Goal: Task Accomplishment & Management: Manage account settings

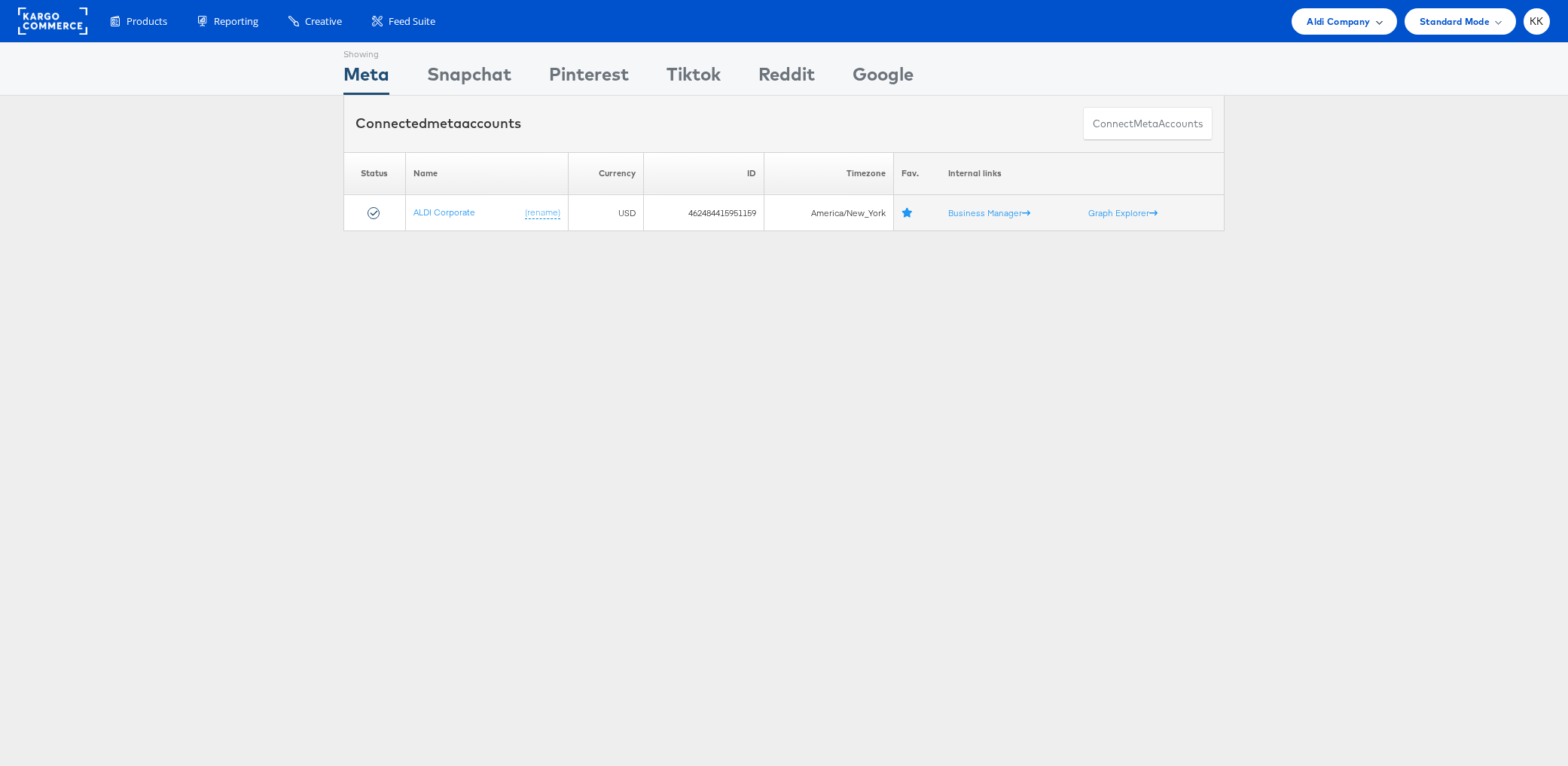
click at [1355, 22] on span "Aldi Company" at bounding box center [1338, 21] width 63 height 15
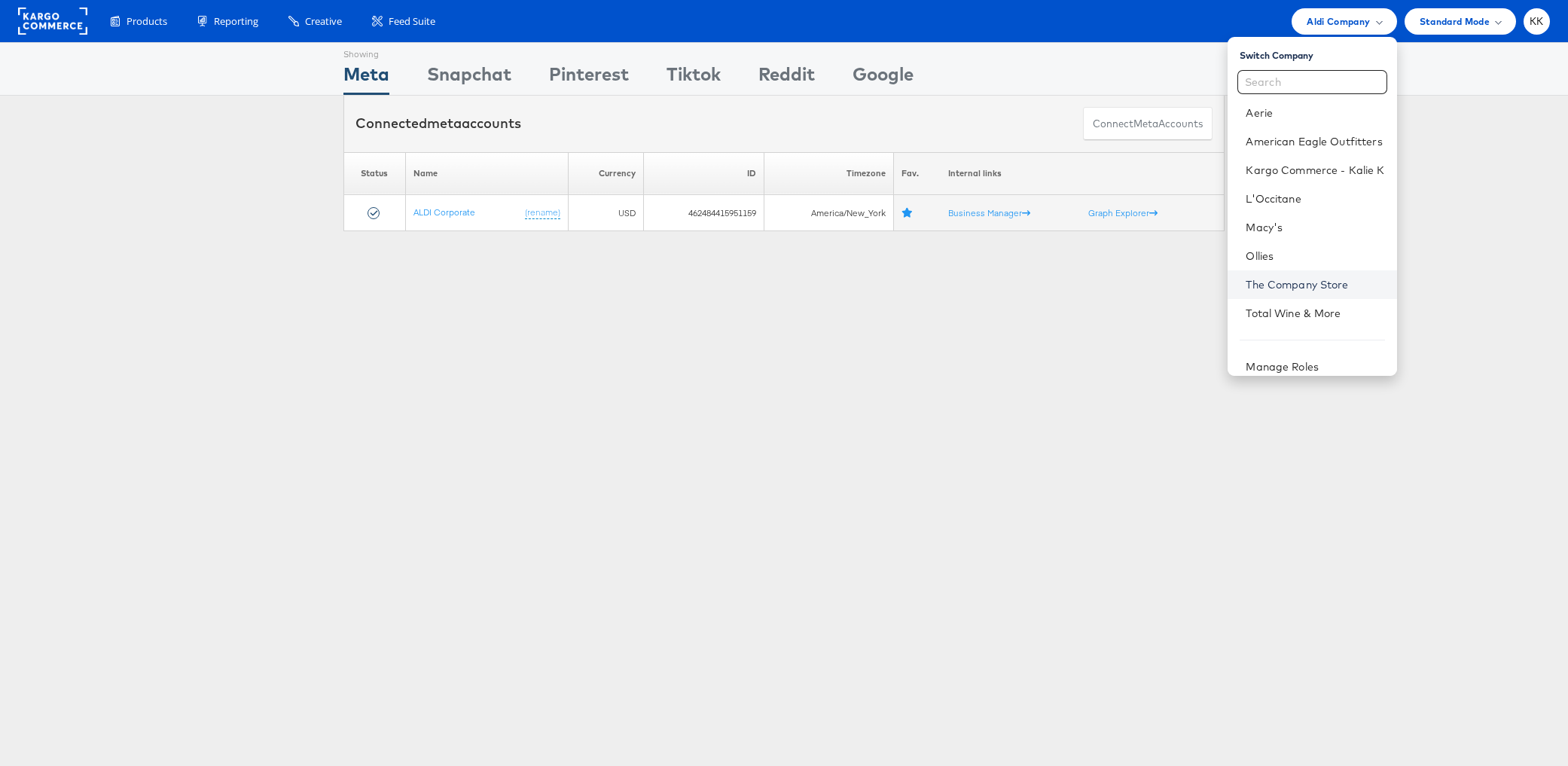
click at [1282, 288] on link "The Company Store" at bounding box center [1315, 284] width 139 height 15
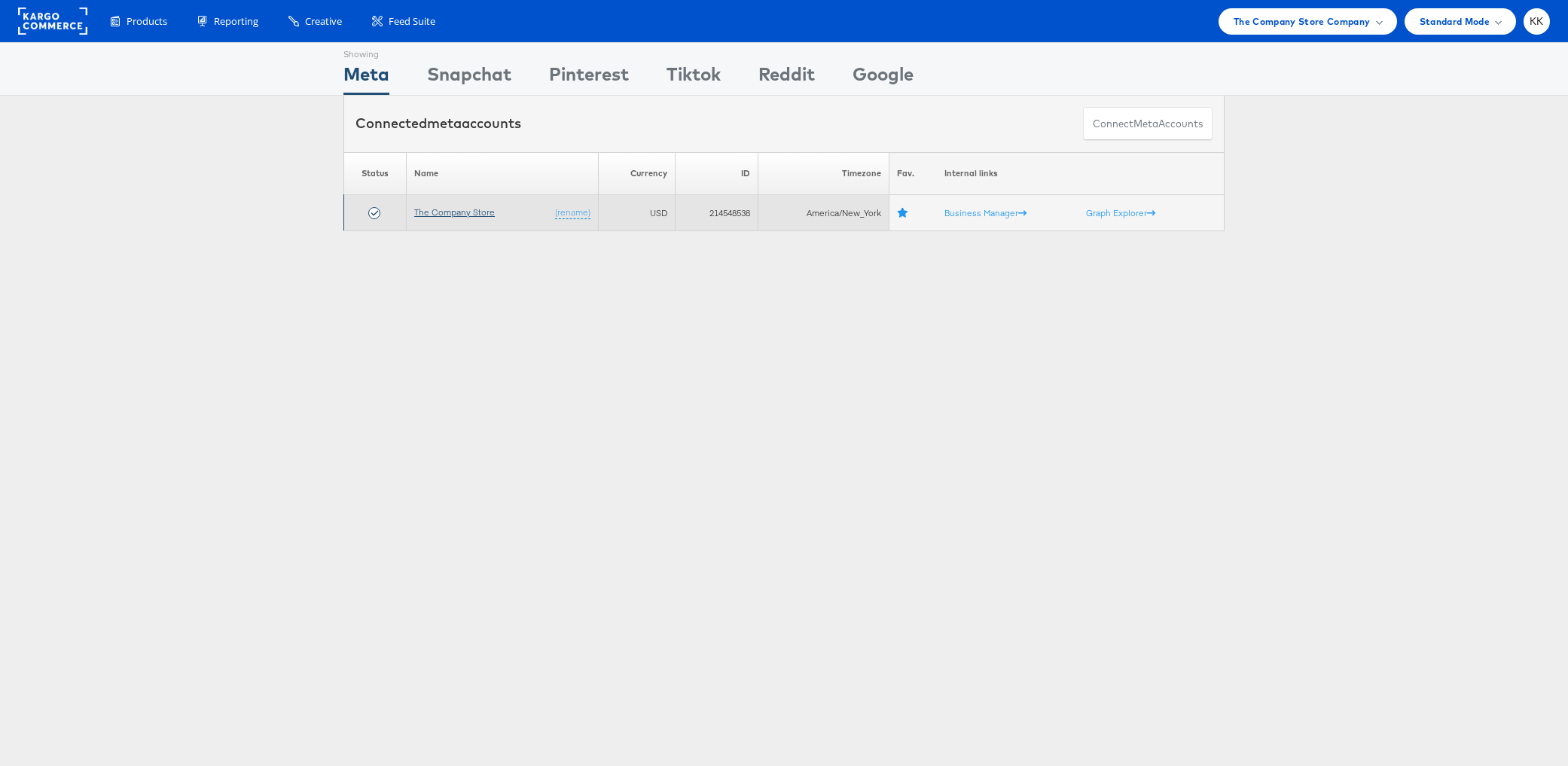
click at [437, 213] on link "The Company Store" at bounding box center [454, 212] width 80 height 11
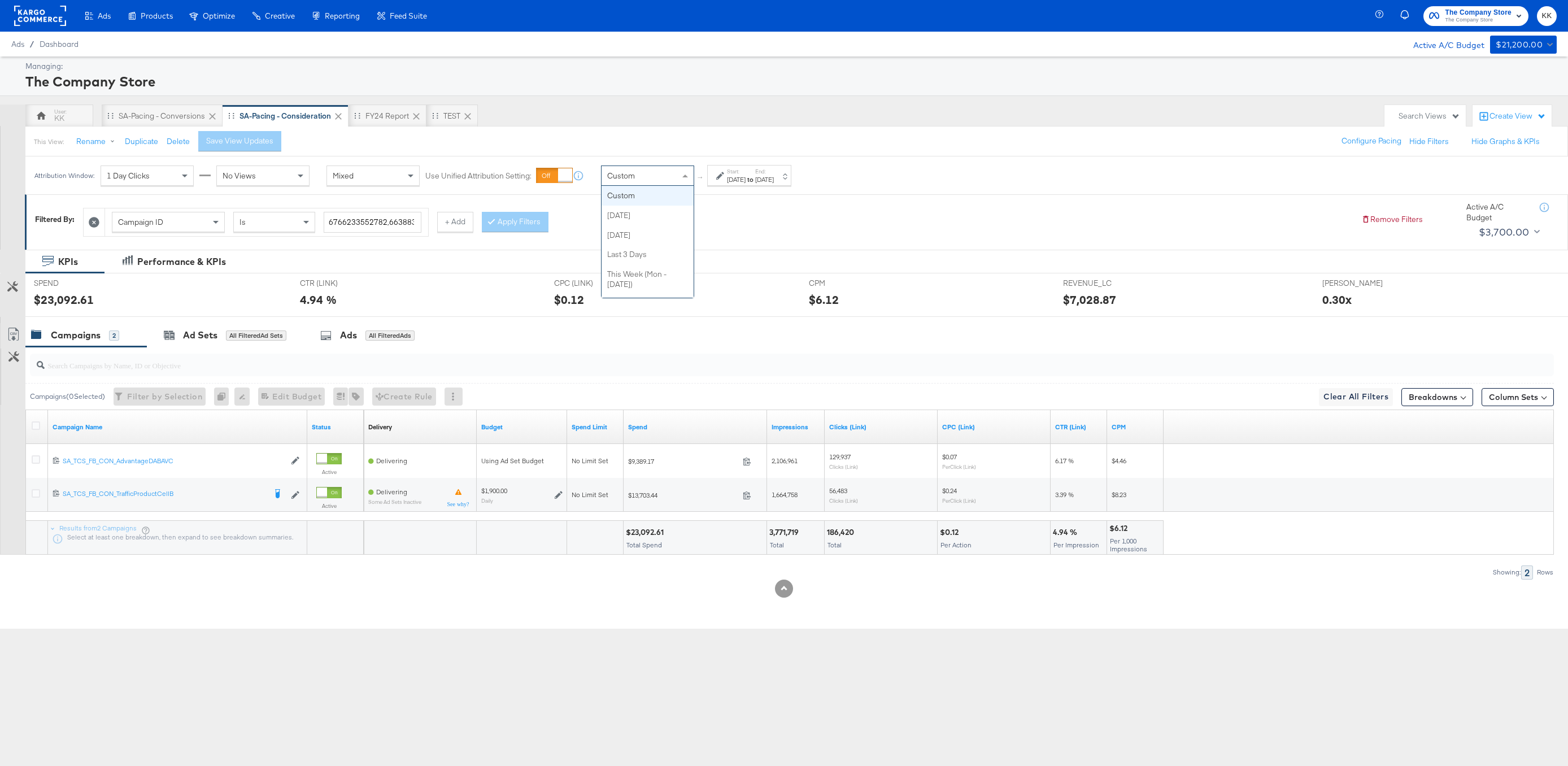
click at [694, 171] on div "Custom" at bounding box center [647, 175] width 93 height 20
click at [159, 119] on div "SA-Pacing - Conversions" at bounding box center [162, 116] width 86 height 11
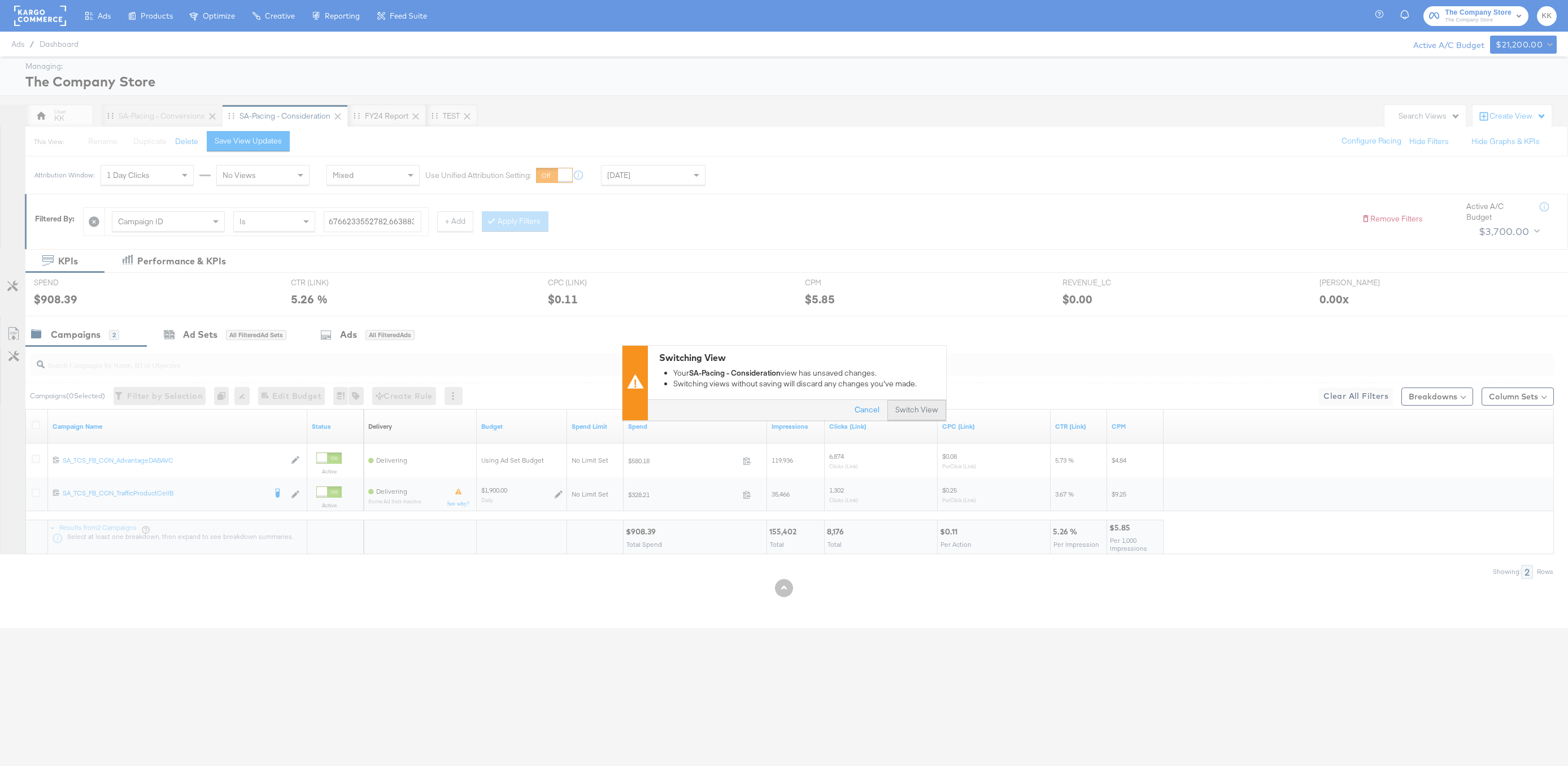
click at [897, 406] on button "Switch View" at bounding box center [917, 410] width 59 height 20
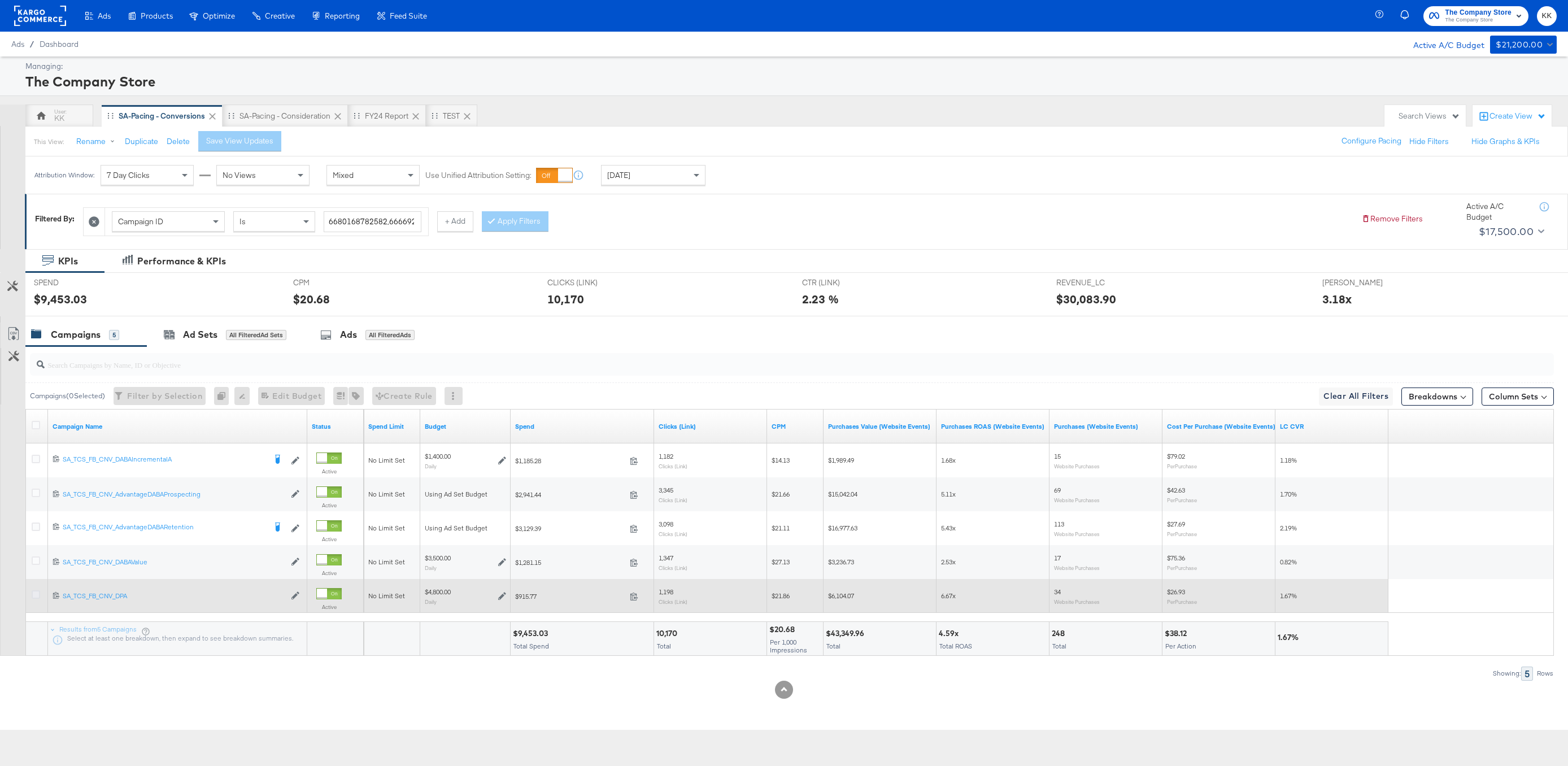
click at [35, 596] on icon at bounding box center [36, 595] width 9 height 9
click at [0, 0] on input "checkbox" at bounding box center [0, 0] width 0 height 0
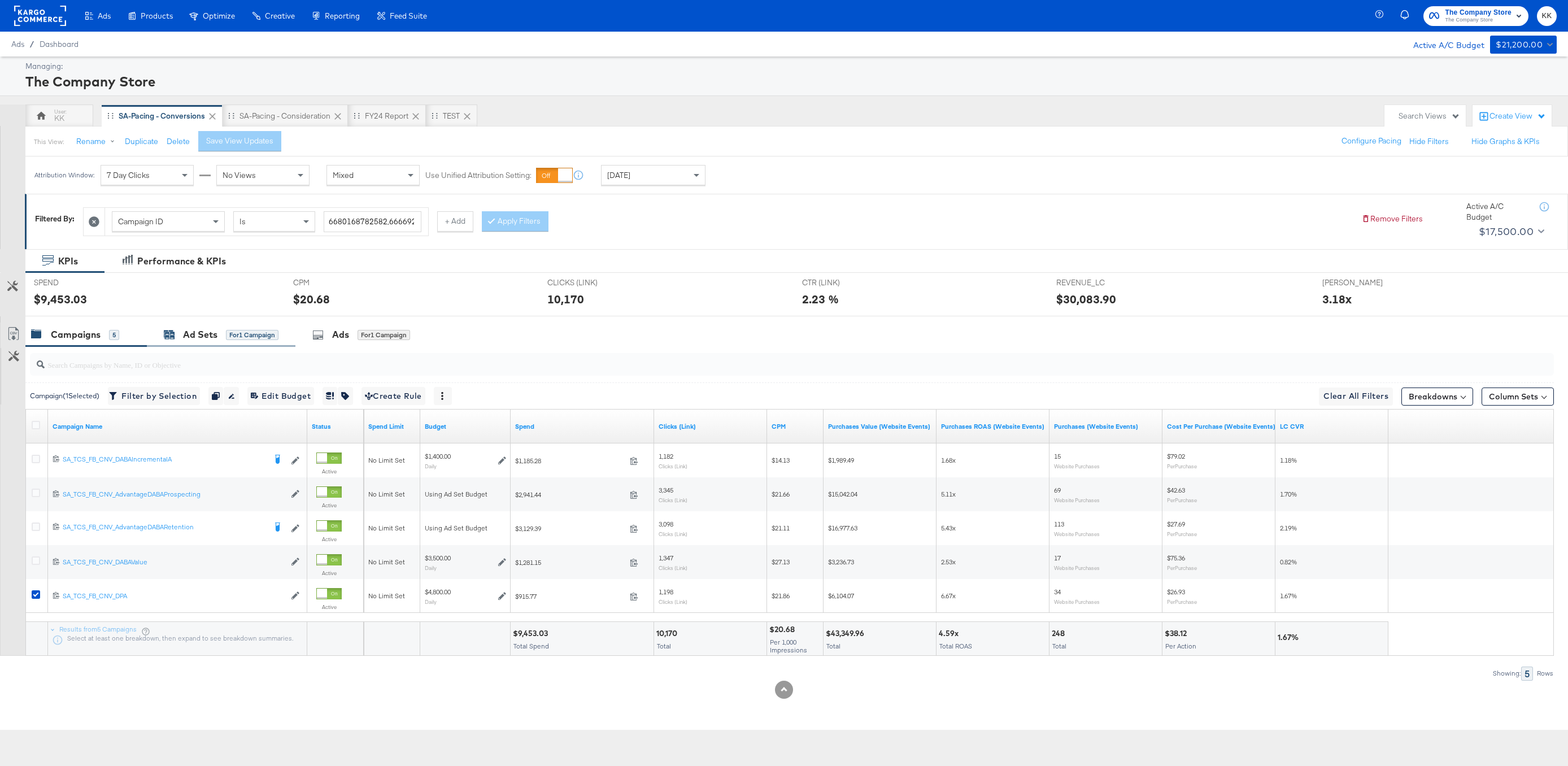
click at [210, 331] on div "Ad Sets" at bounding box center [200, 334] width 35 height 13
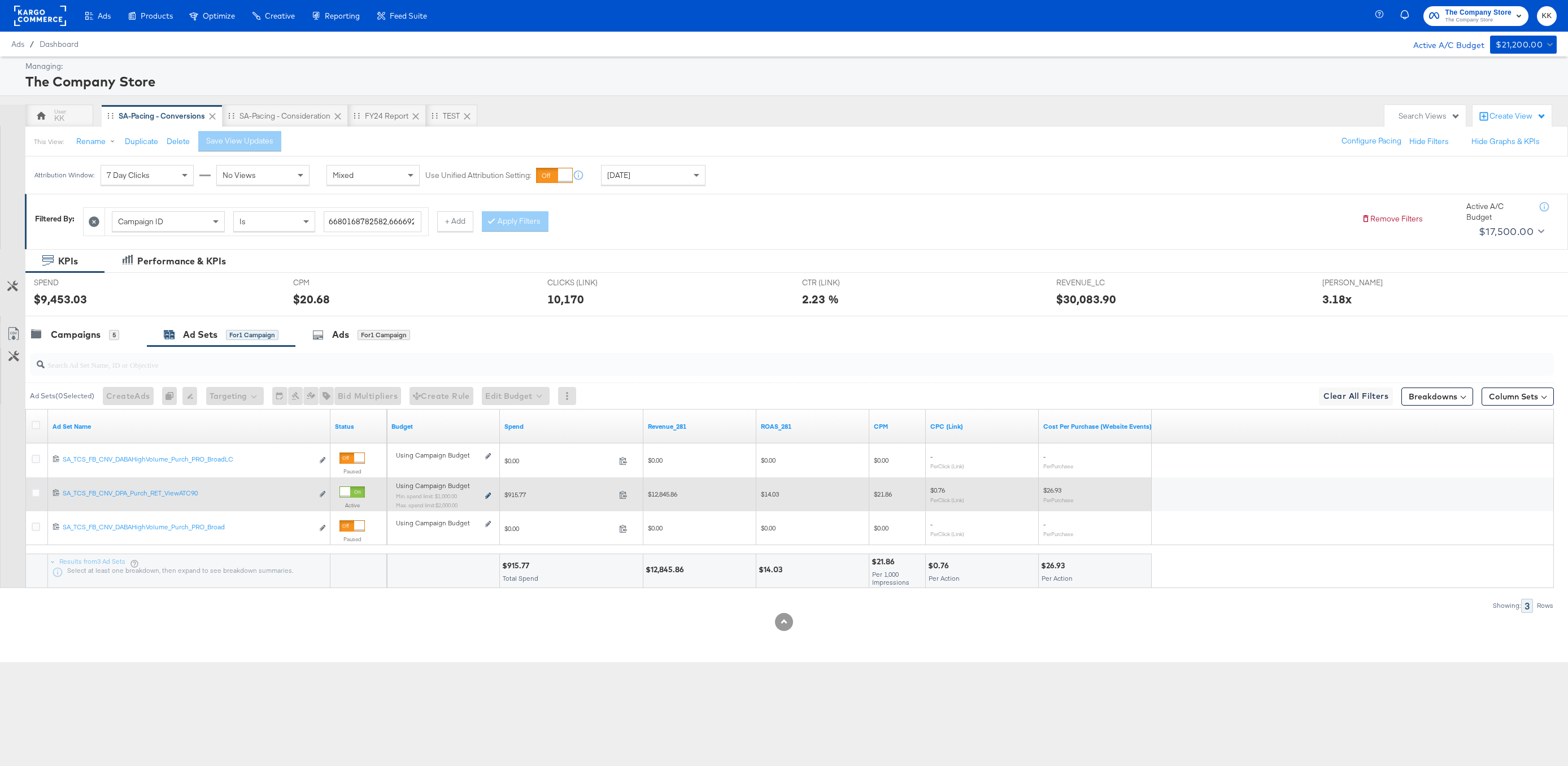
click at [488, 496] on icon at bounding box center [488, 496] width 5 height 6
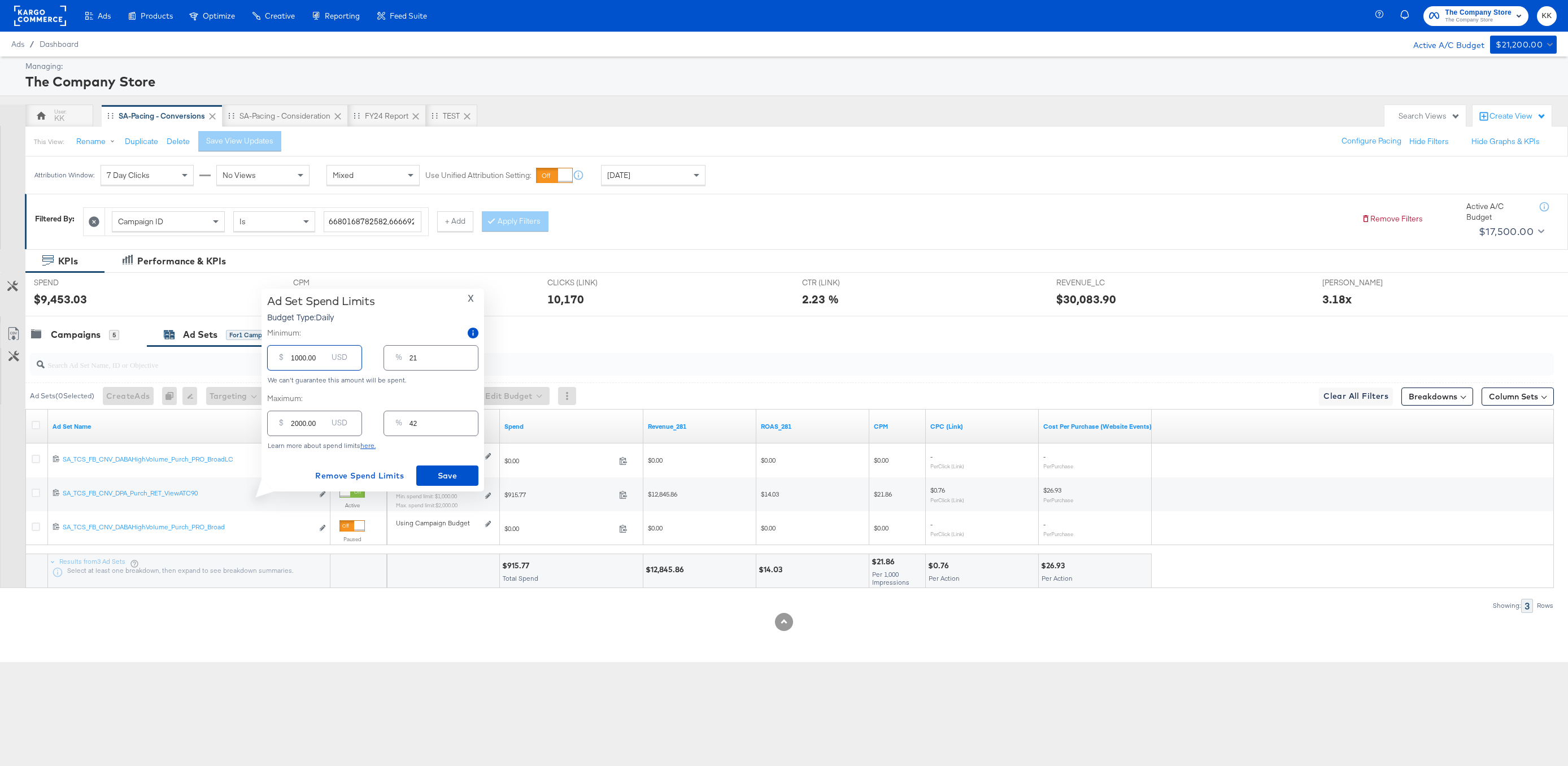
click at [298, 357] on input "1000.00" at bounding box center [309, 353] width 36 height 24
type input "100.00"
type input "2"
type input "1300.00"
type input "27"
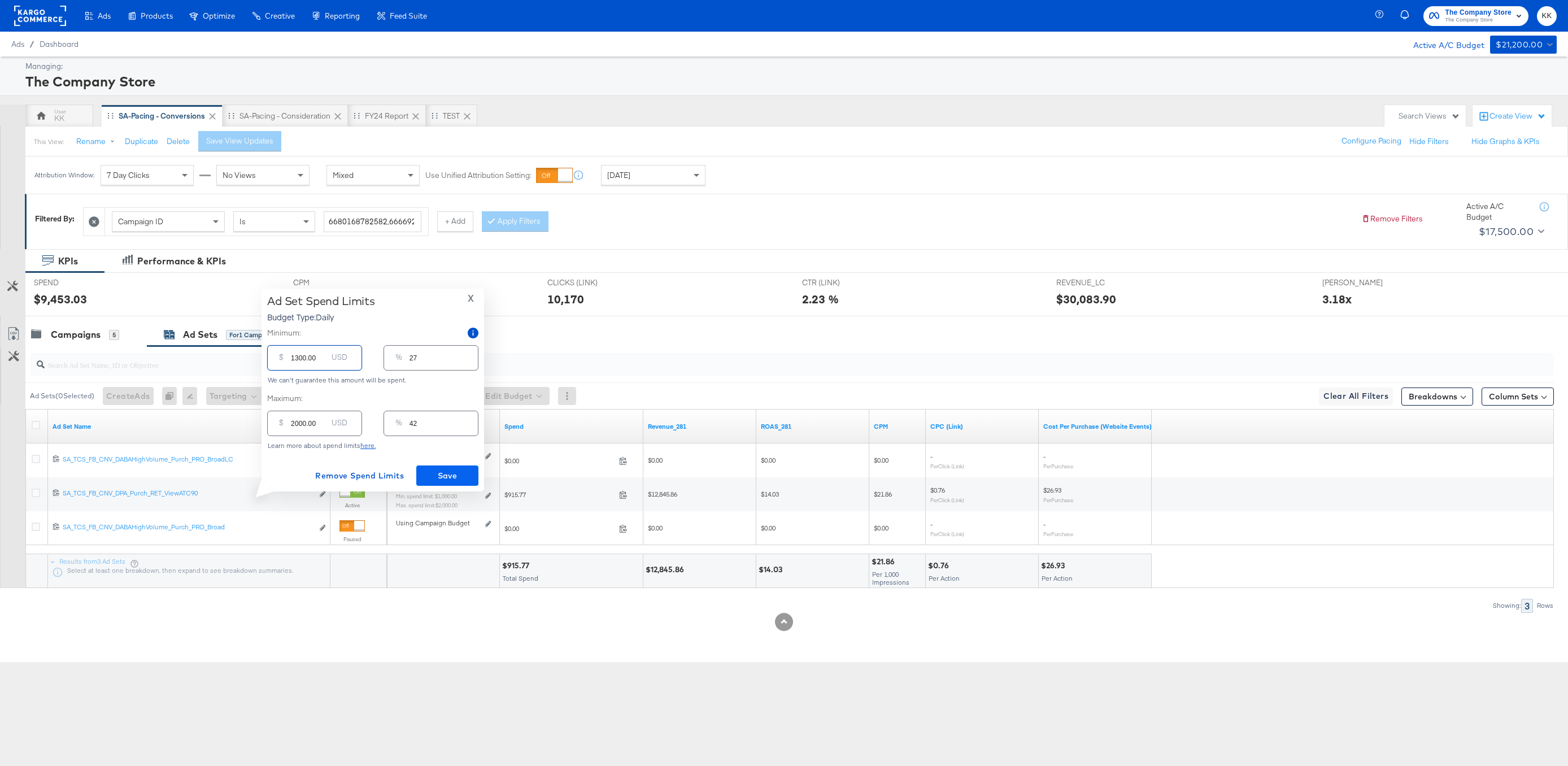
type input "1300.00"
click at [435, 473] on span "Save" at bounding box center [447, 476] width 53 height 14
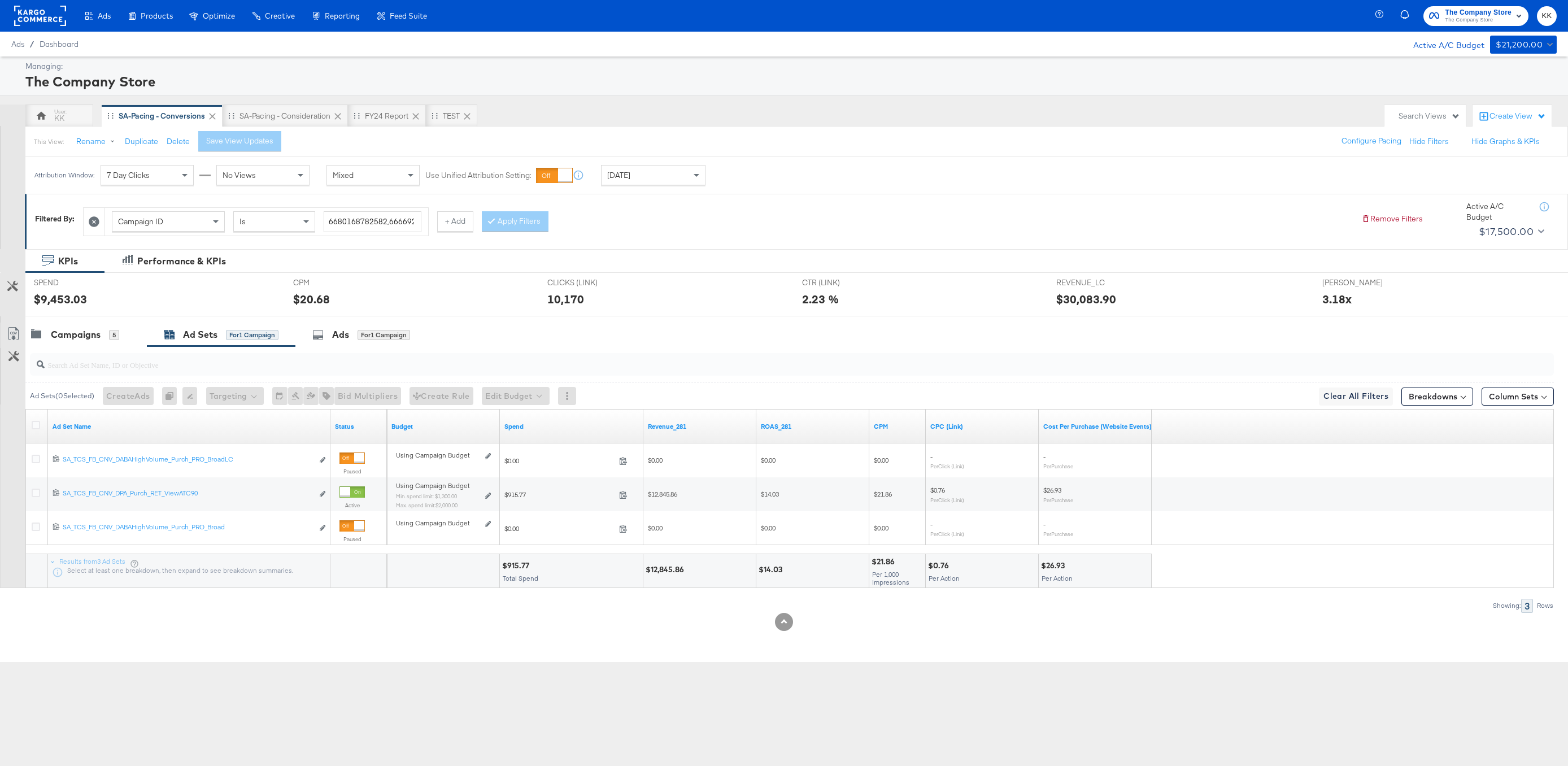
click at [83, 318] on div at bounding box center [784, 321] width 1568 height 9
click at [71, 326] on div "Campaigns 5" at bounding box center [86, 335] width 122 height 24
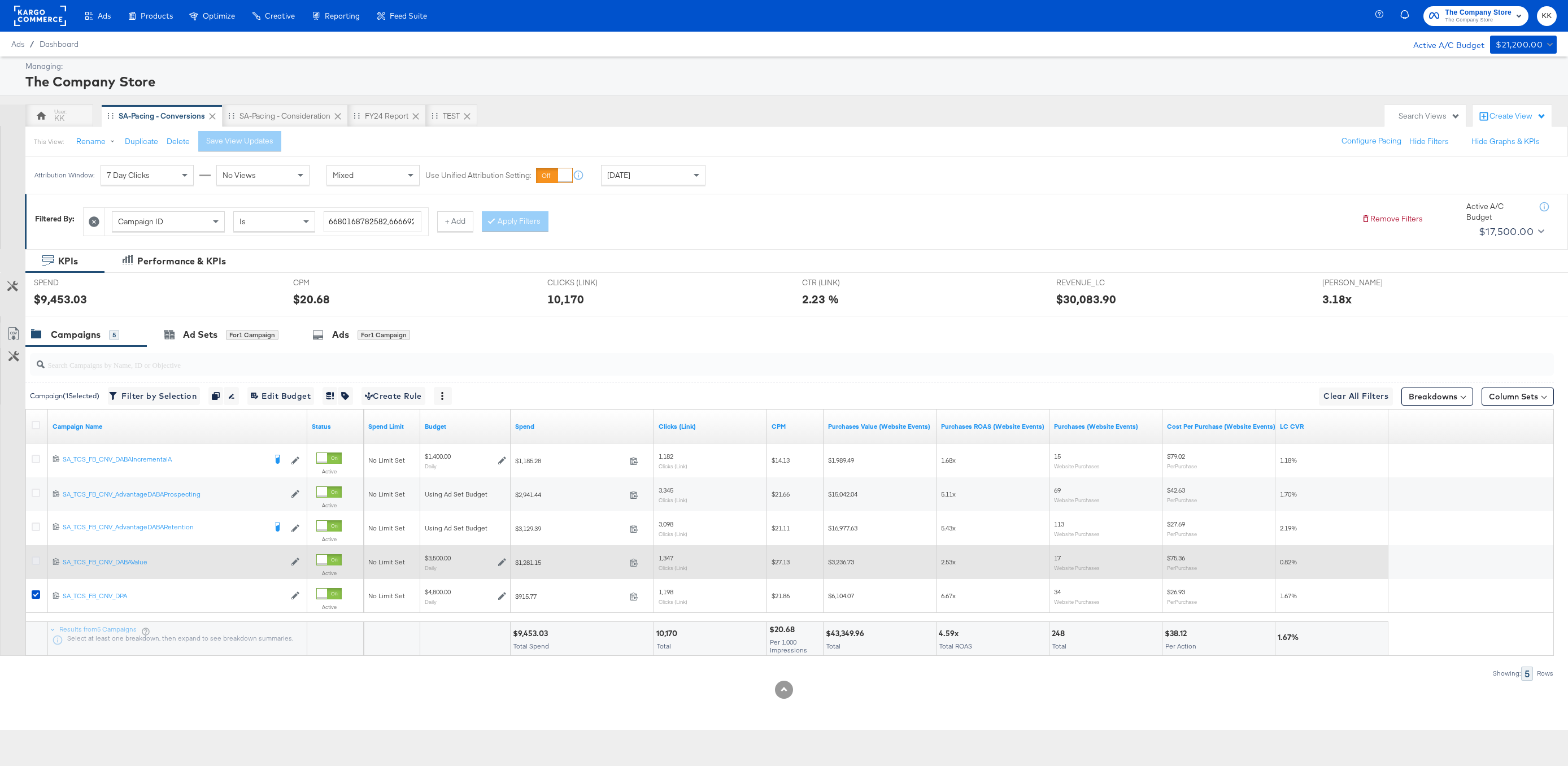
click at [34, 563] on icon at bounding box center [36, 561] width 9 height 9
click at [0, 0] on input "checkbox" at bounding box center [0, 0] width 0 height 0
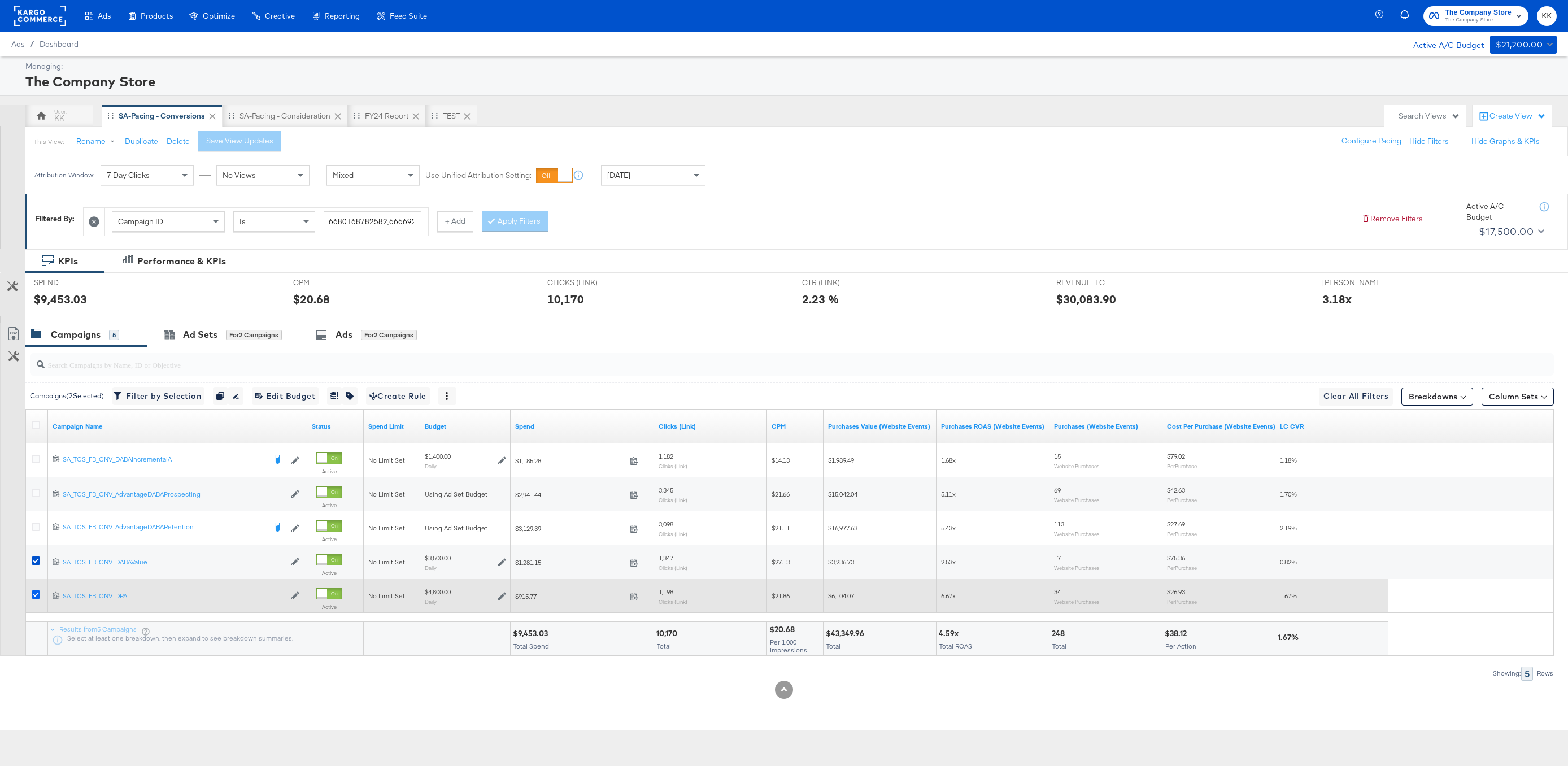
click at [34, 591] on icon at bounding box center [36, 595] width 9 height 9
click at [0, 0] on input "checkbox" at bounding box center [0, 0] width 0 height 0
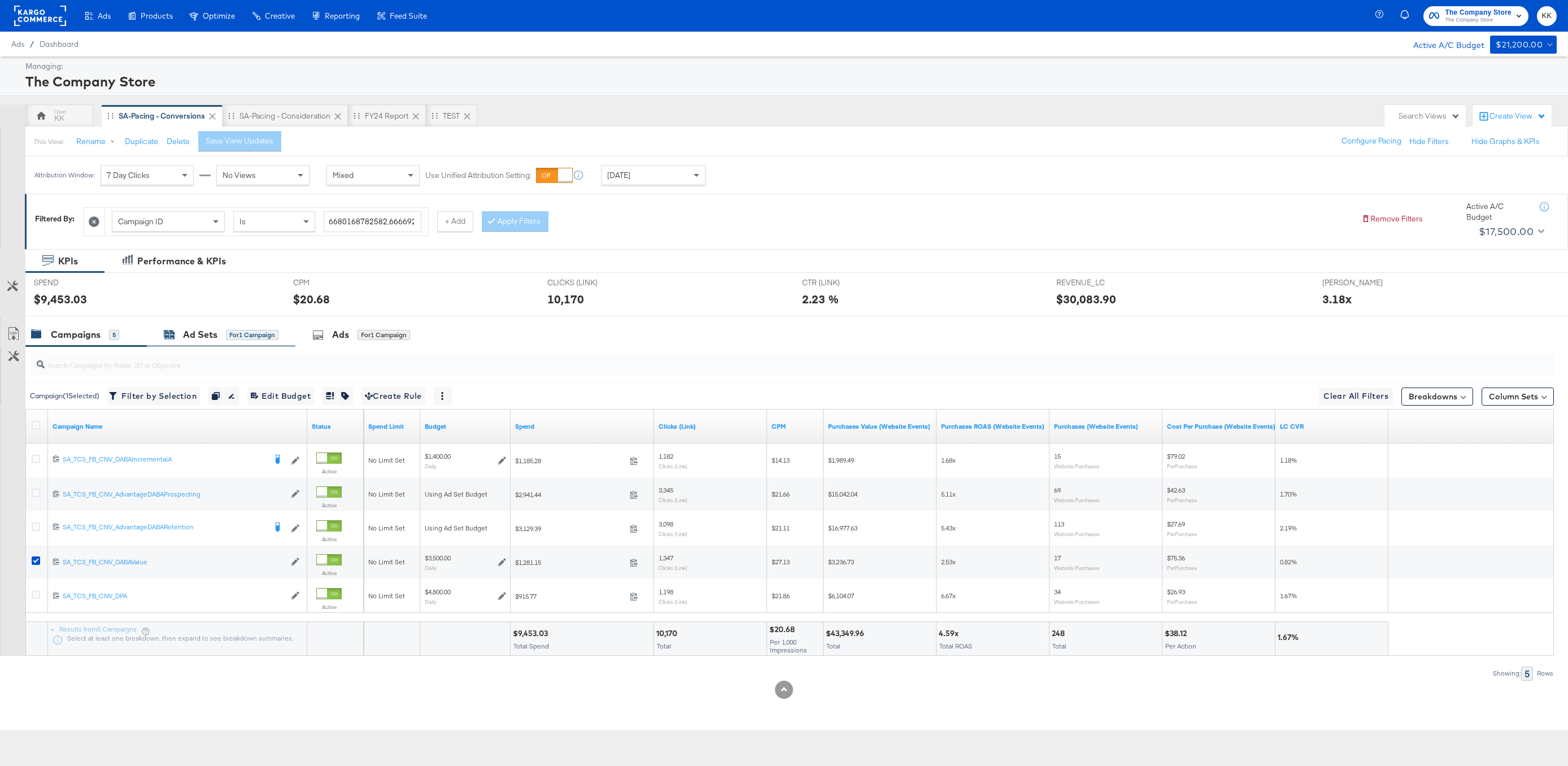
click at [242, 332] on div "for 1 Campaign" at bounding box center [252, 335] width 52 height 10
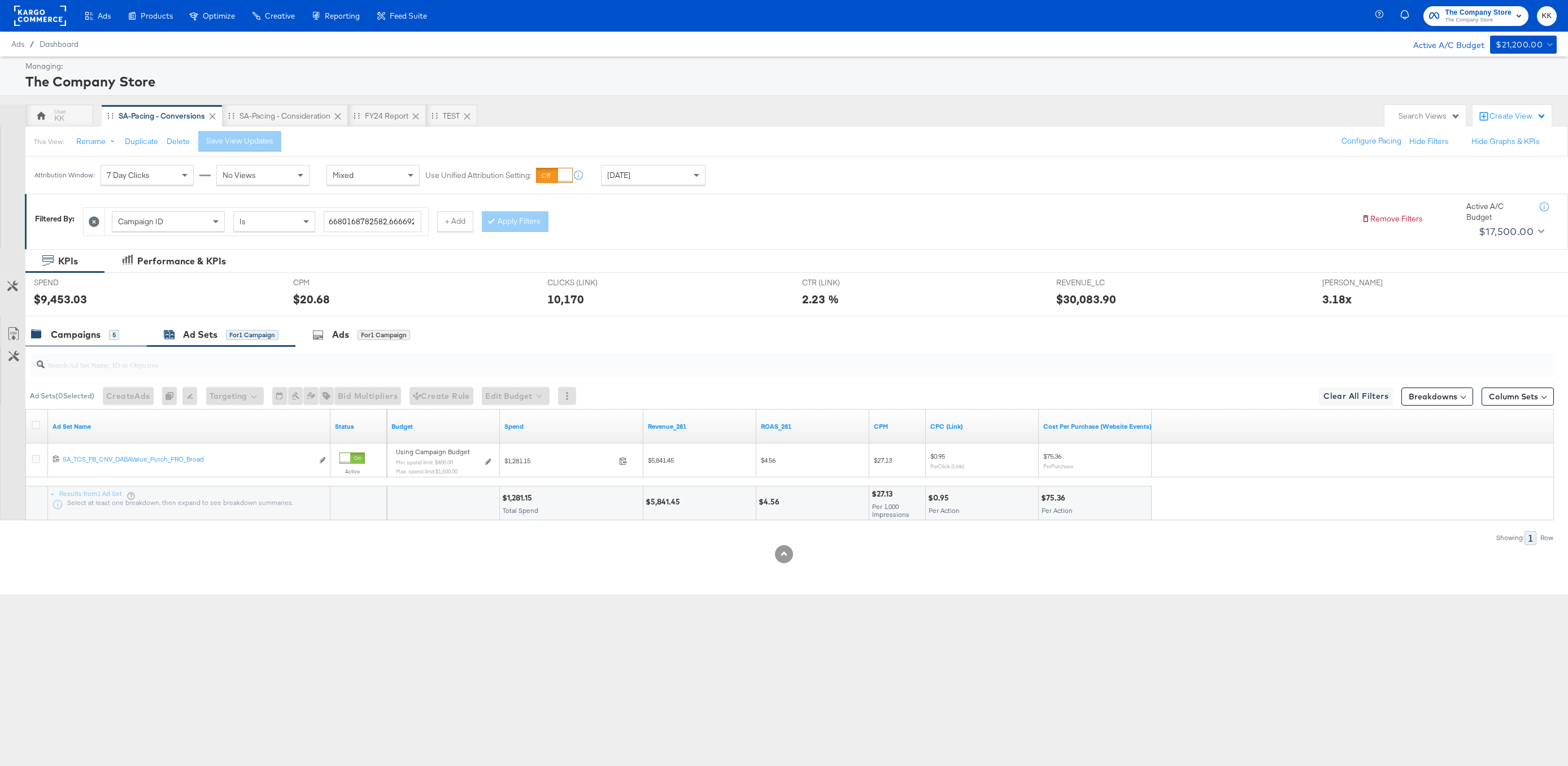
click at [102, 332] on div "Campaigns 5" at bounding box center [75, 334] width 88 height 13
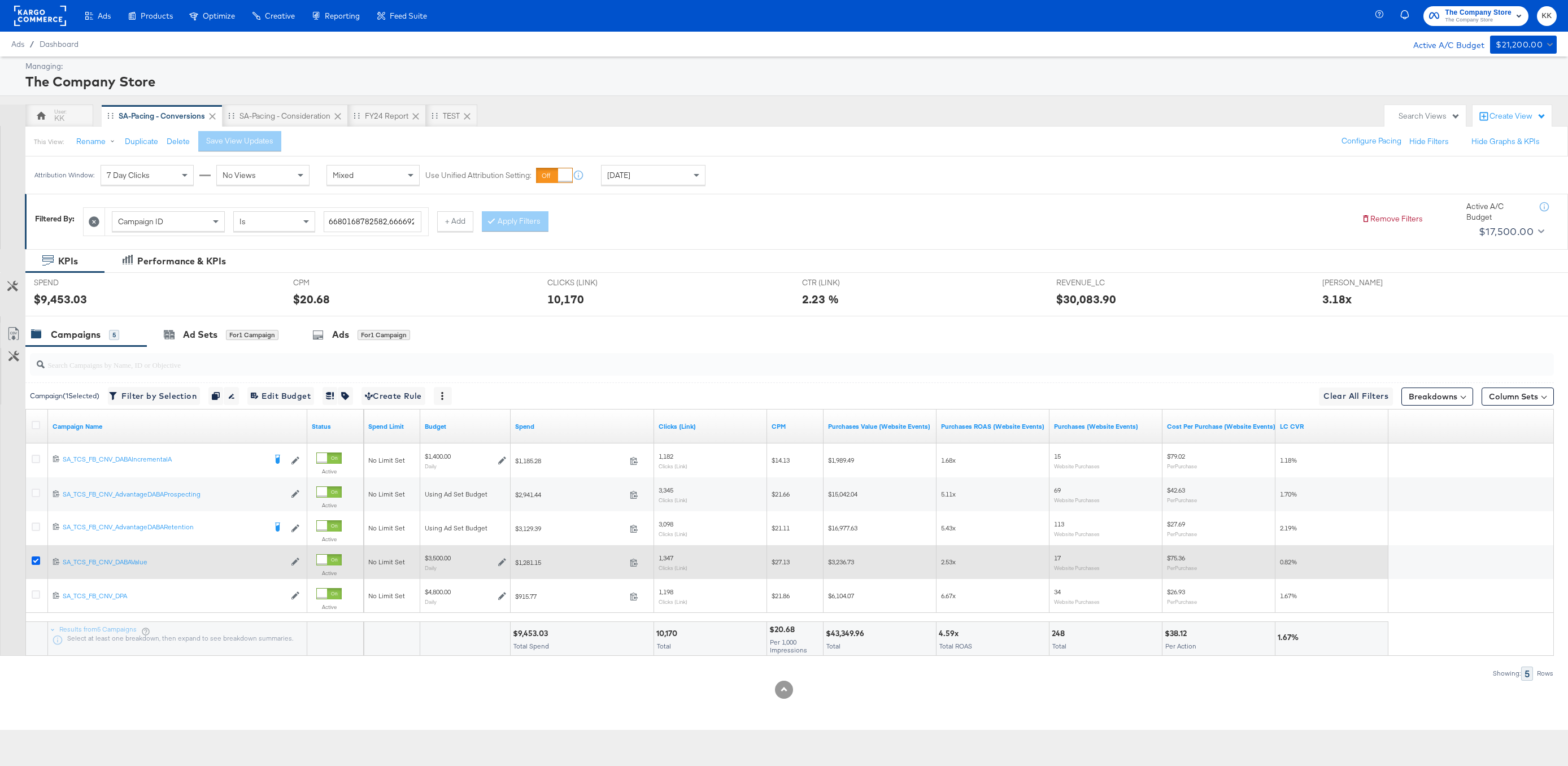
click at [33, 558] on icon at bounding box center [36, 561] width 9 height 9
click at [0, 0] on input "checkbox" at bounding box center [0, 0] width 0 height 0
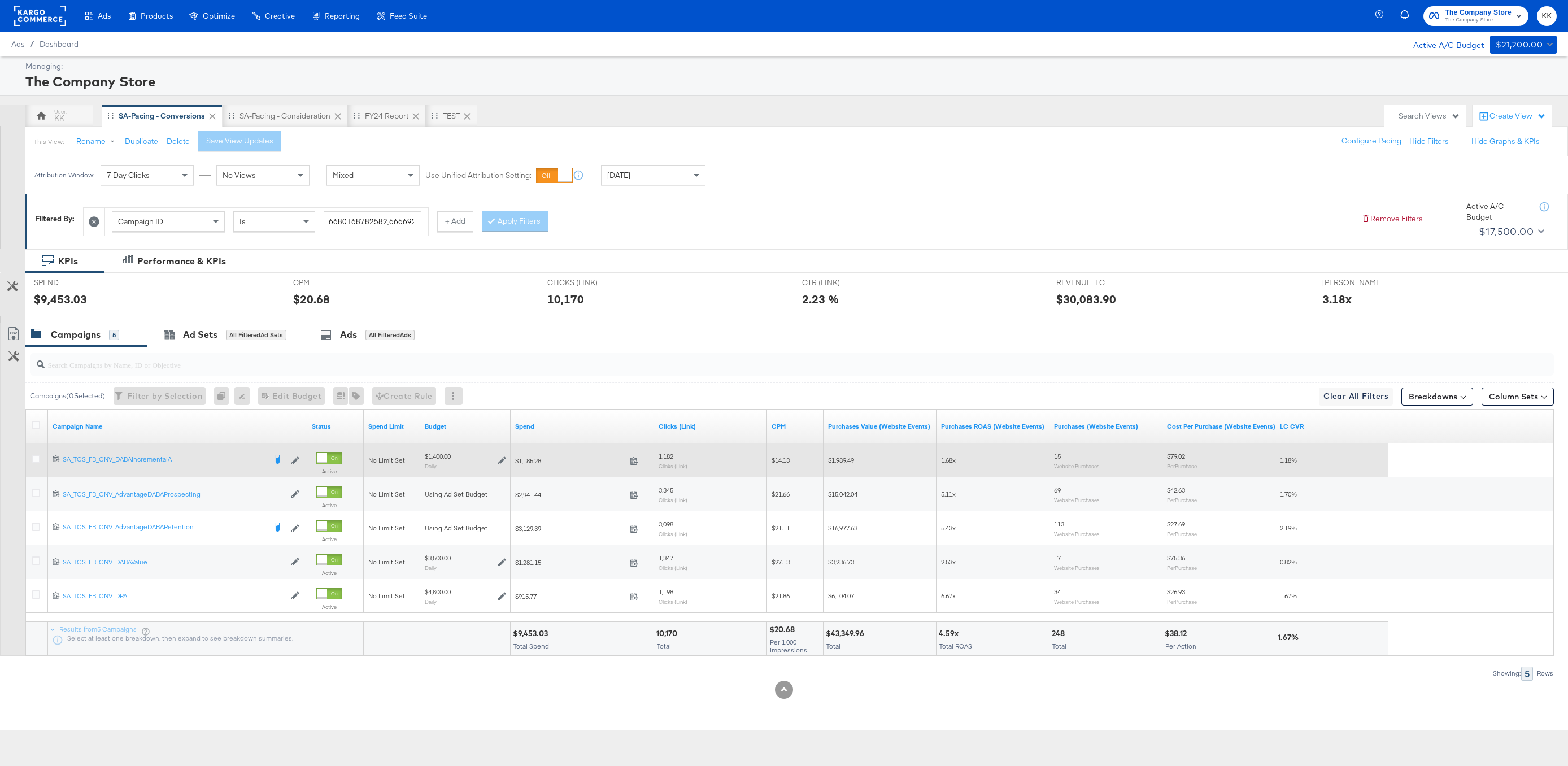
drag, startPoint x: 36, startPoint y: 462, endPoint x: 68, endPoint y: 452, distance: 33.5
click at [36, 462] on icon at bounding box center [36, 459] width 9 height 9
click at [0, 0] on input "checkbox" at bounding box center [0, 0] width 0 height 0
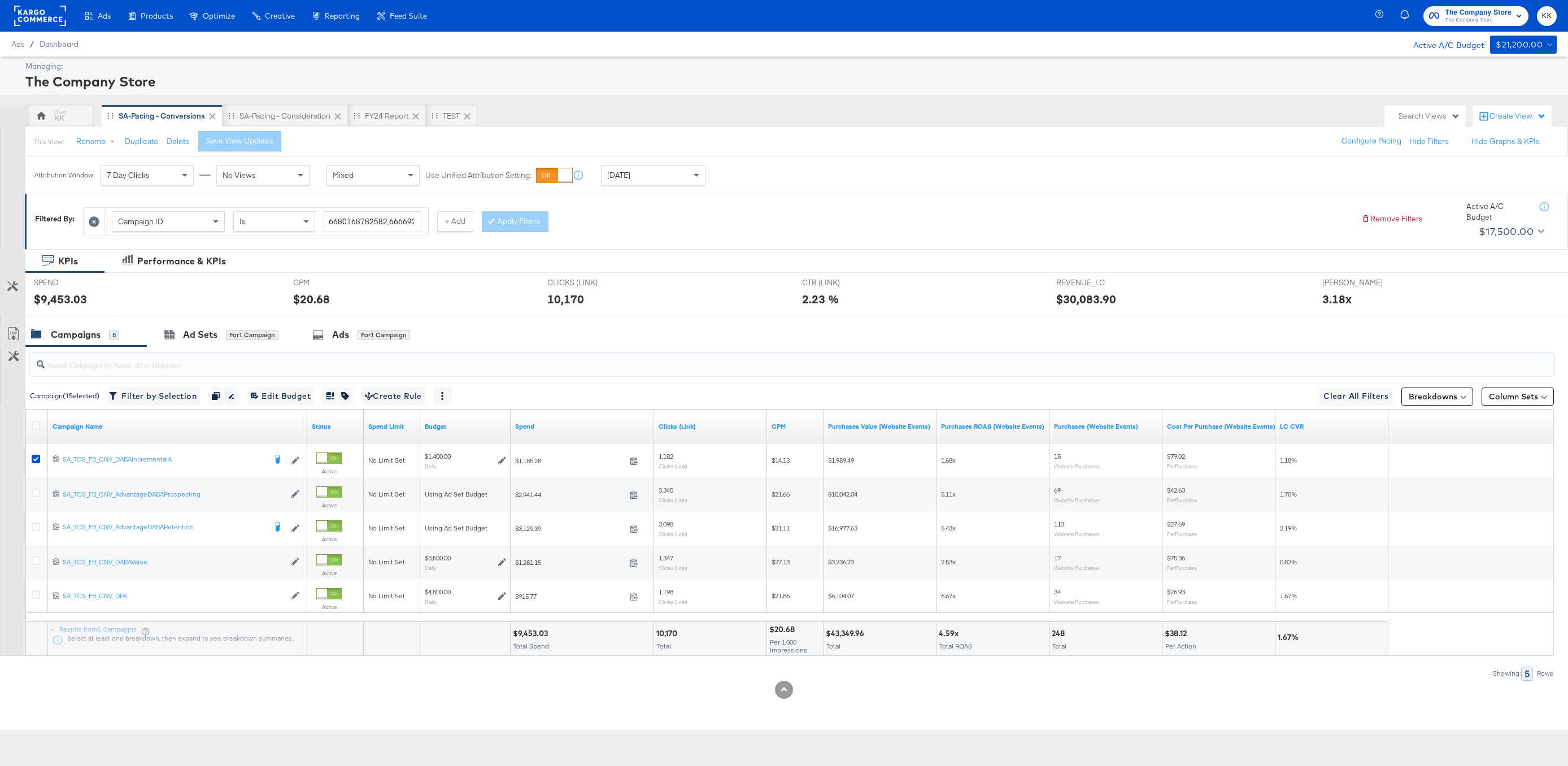
click at [177, 349] on input "search" at bounding box center [727, 360] width 1365 height 22
click at [198, 325] on div "Ad Sets for 1 Campaign" at bounding box center [221, 335] width 149 height 24
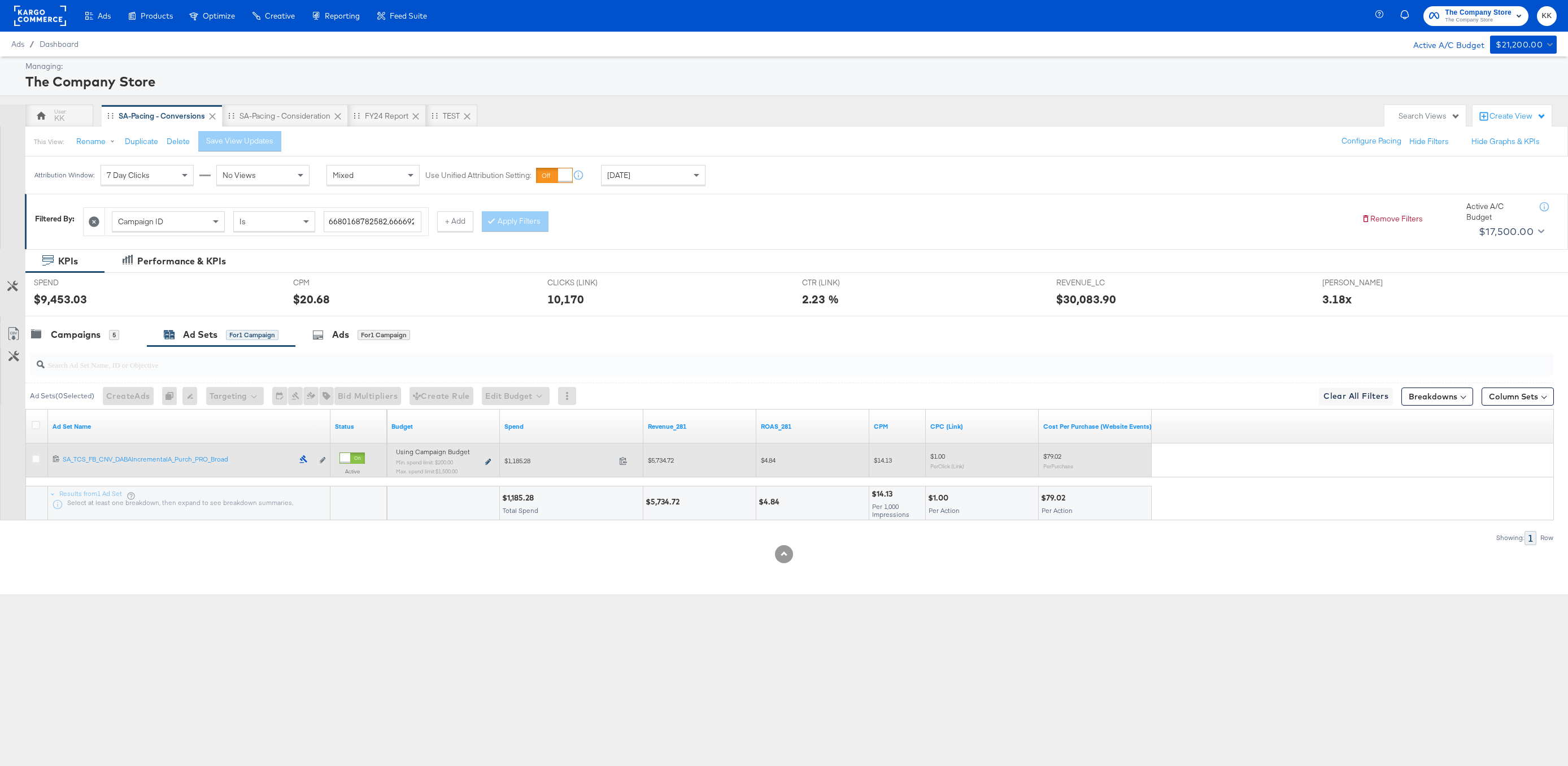
click at [490, 461] on icon at bounding box center [488, 462] width 5 height 6
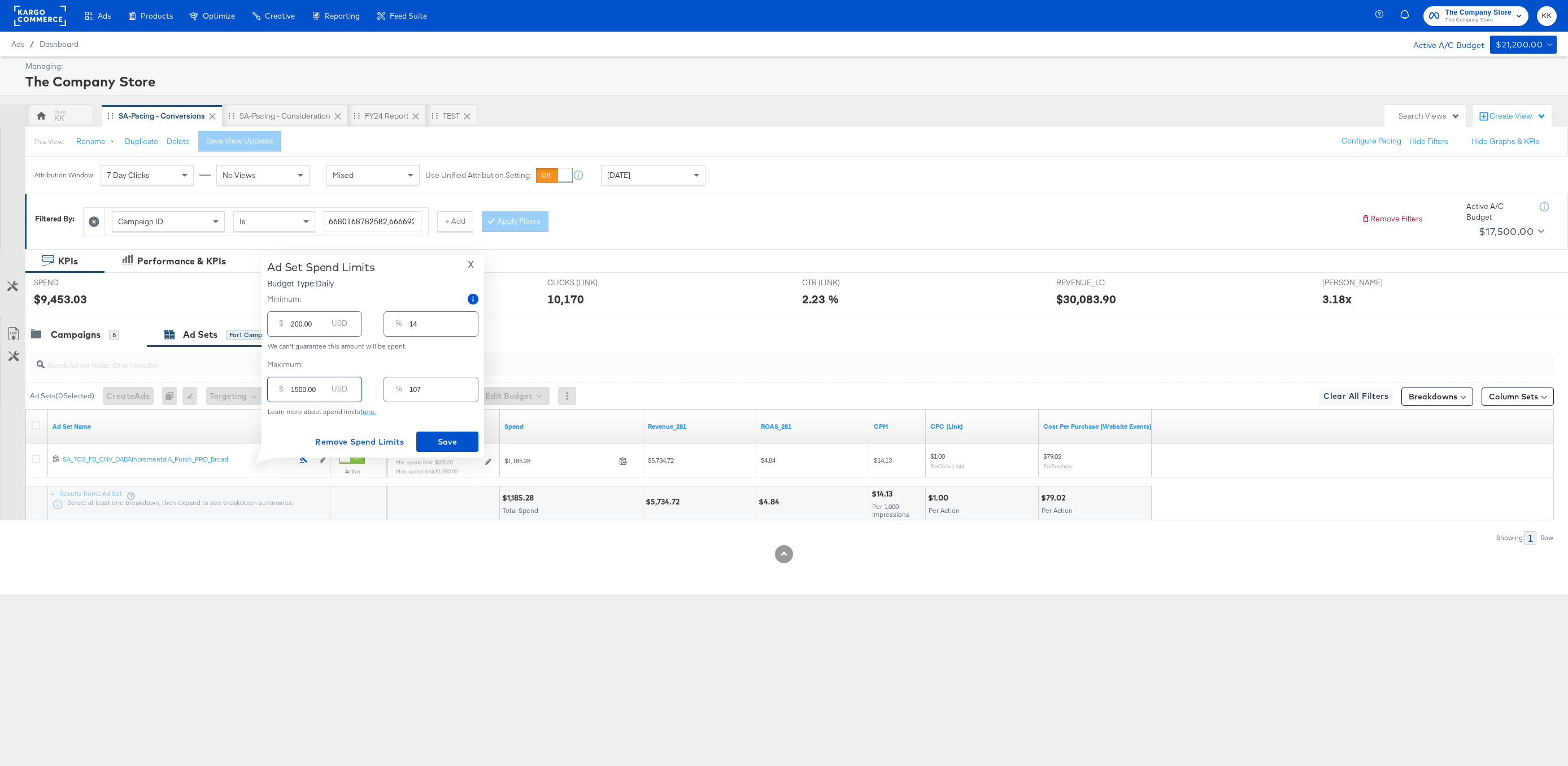
click at [299, 391] on input "1500.00" at bounding box center [309, 385] width 36 height 24
type input "100.00"
type input "7"
type input "1300.00"
type input "93"
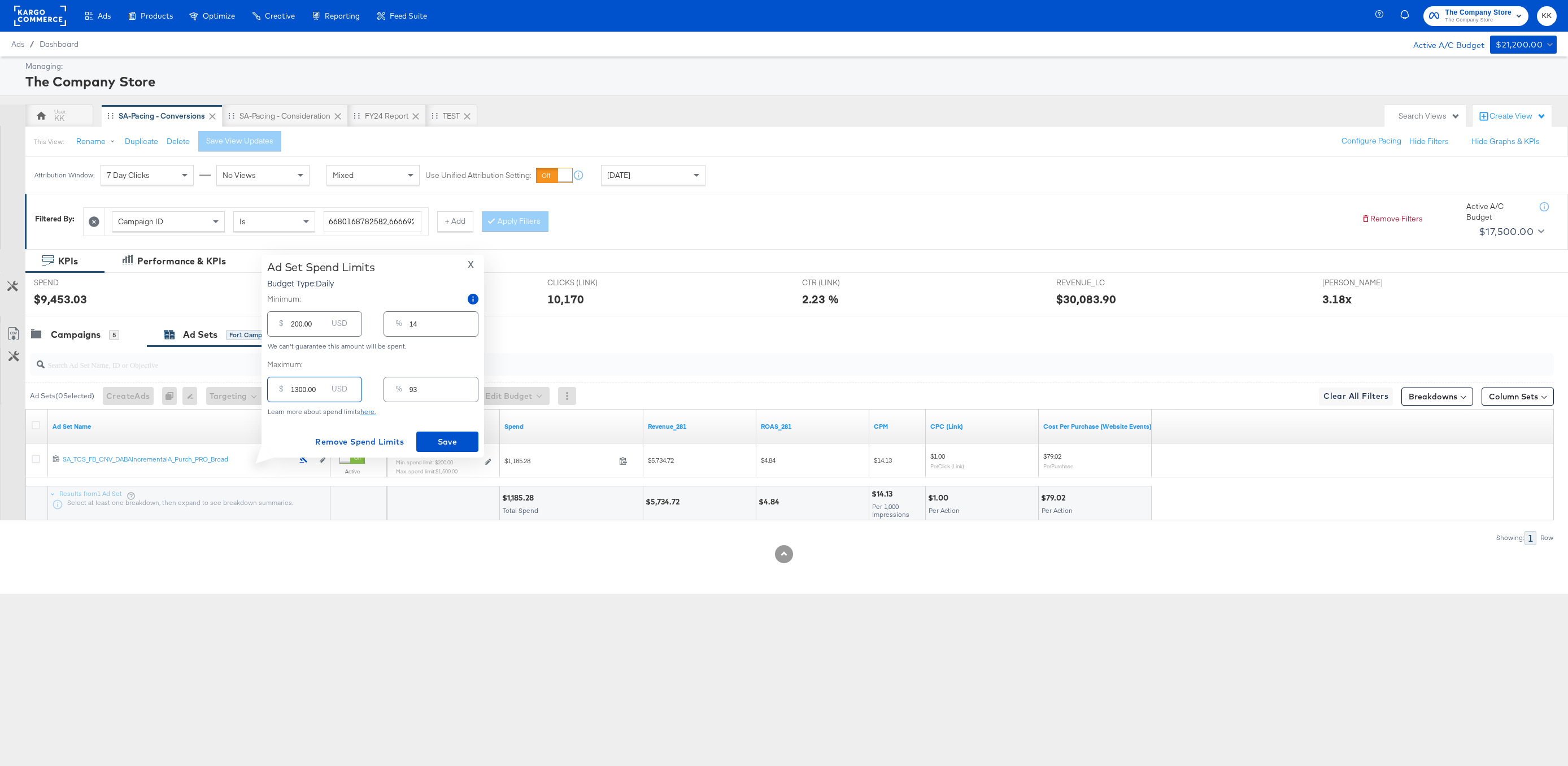
type input "1300.00"
click at [432, 427] on div "Ad Set Spend Limits Budget Type: Daily X Minimum: $ 200.00 USD % 14 We can't gu…" at bounding box center [373, 356] width 211 height 192
click at [447, 434] on button "Save" at bounding box center [447, 441] width 62 height 20
click at [90, 333] on div "Campaigns" at bounding box center [76, 334] width 50 height 13
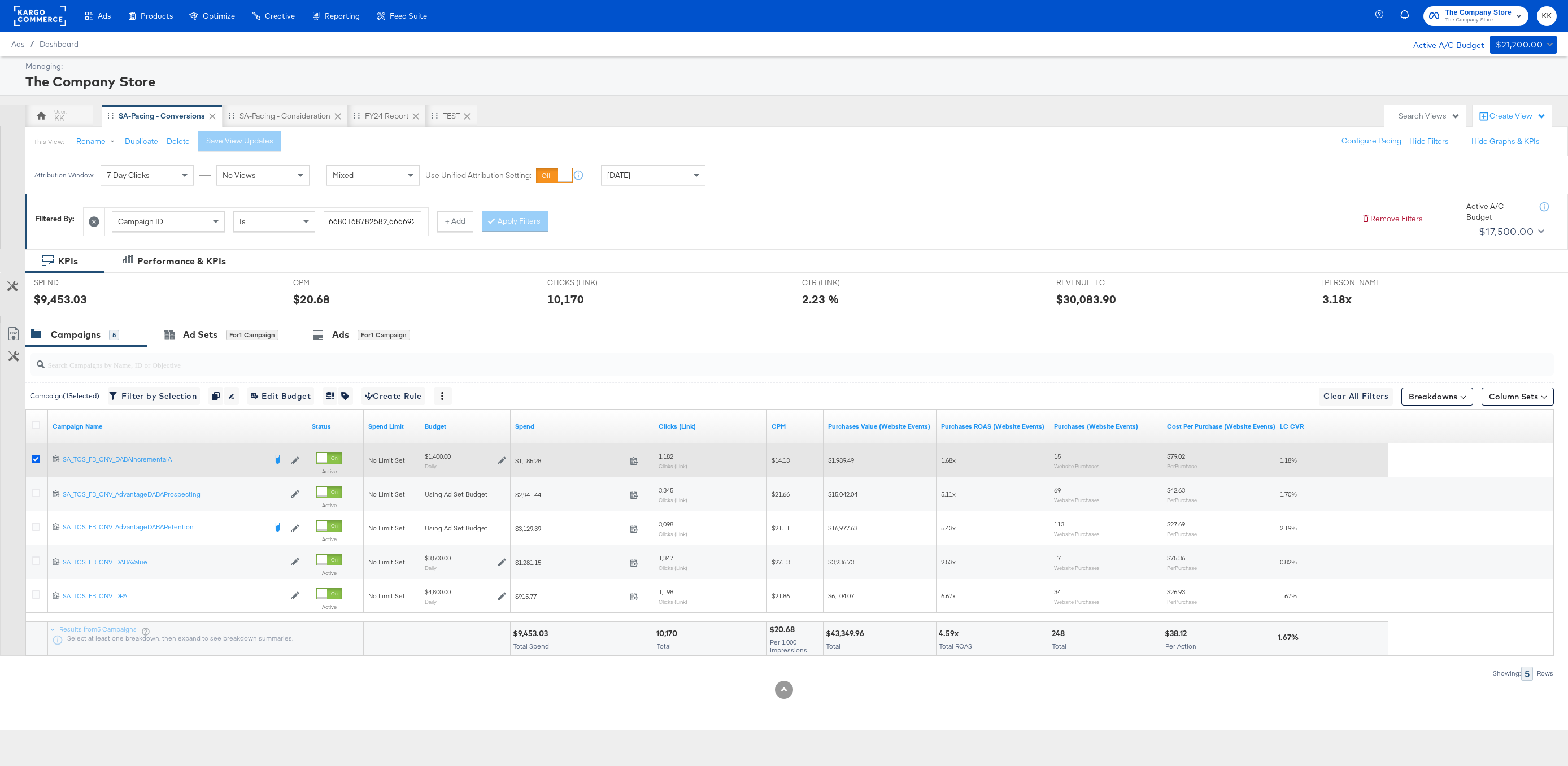
click at [34, 457] on icon at bounding box center [36, 459] width 9 height 9
click at [0, 0] on input "checkbox" at bounding box center [0, 0] width 0 height 0
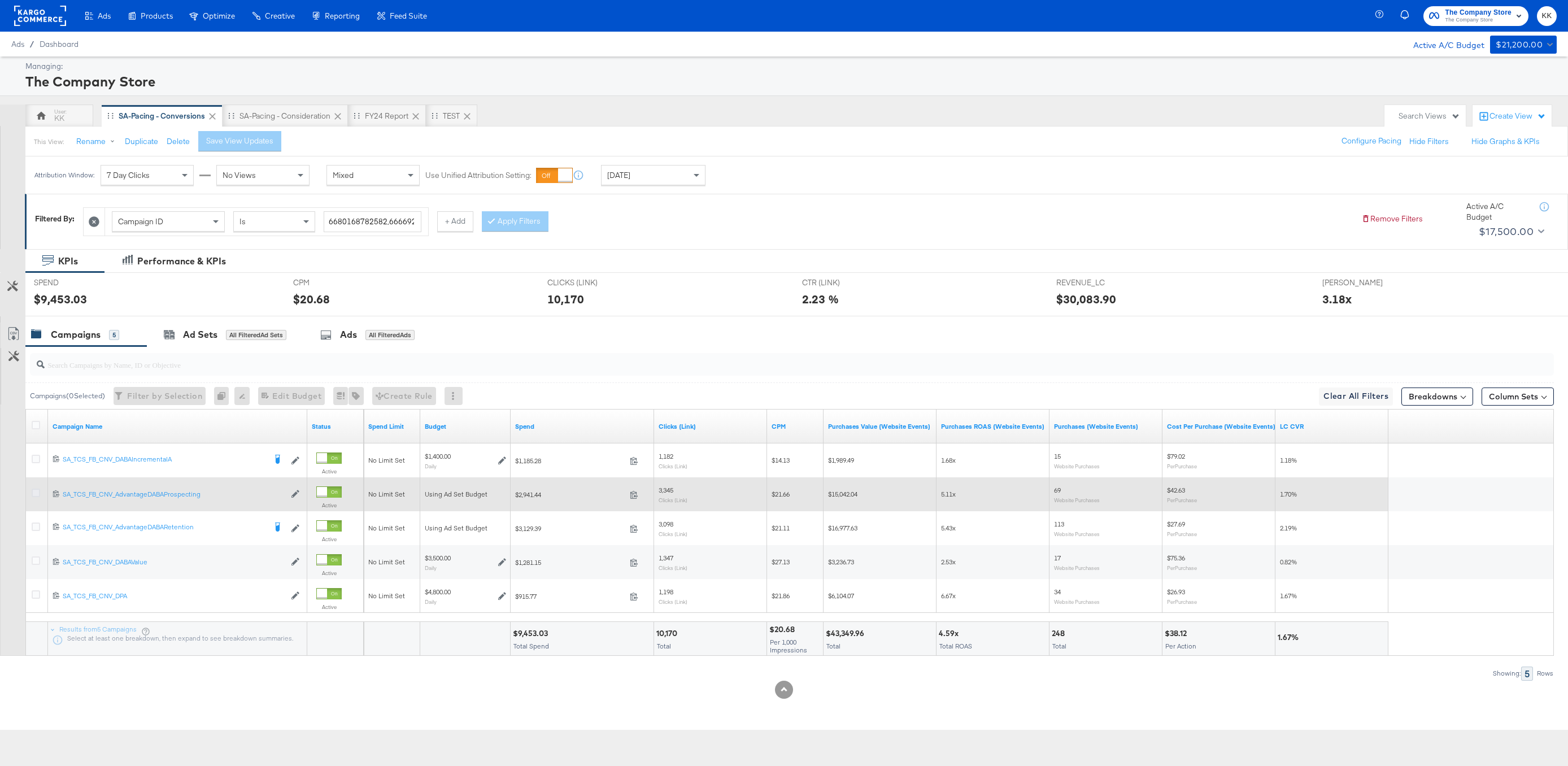
click at [34, 490] on icon at bounding box center [36, 493] width 9 height 9
click at [0, 0] on input "checkbox" at bounding box center [0, 0] width 0 height 0
click at [37, 490] on icon at bounding box center [36, 493] width 9 height 9
click at [0, 0] on input "checkbox" at bounding box center [0, 0] width 0 height 0
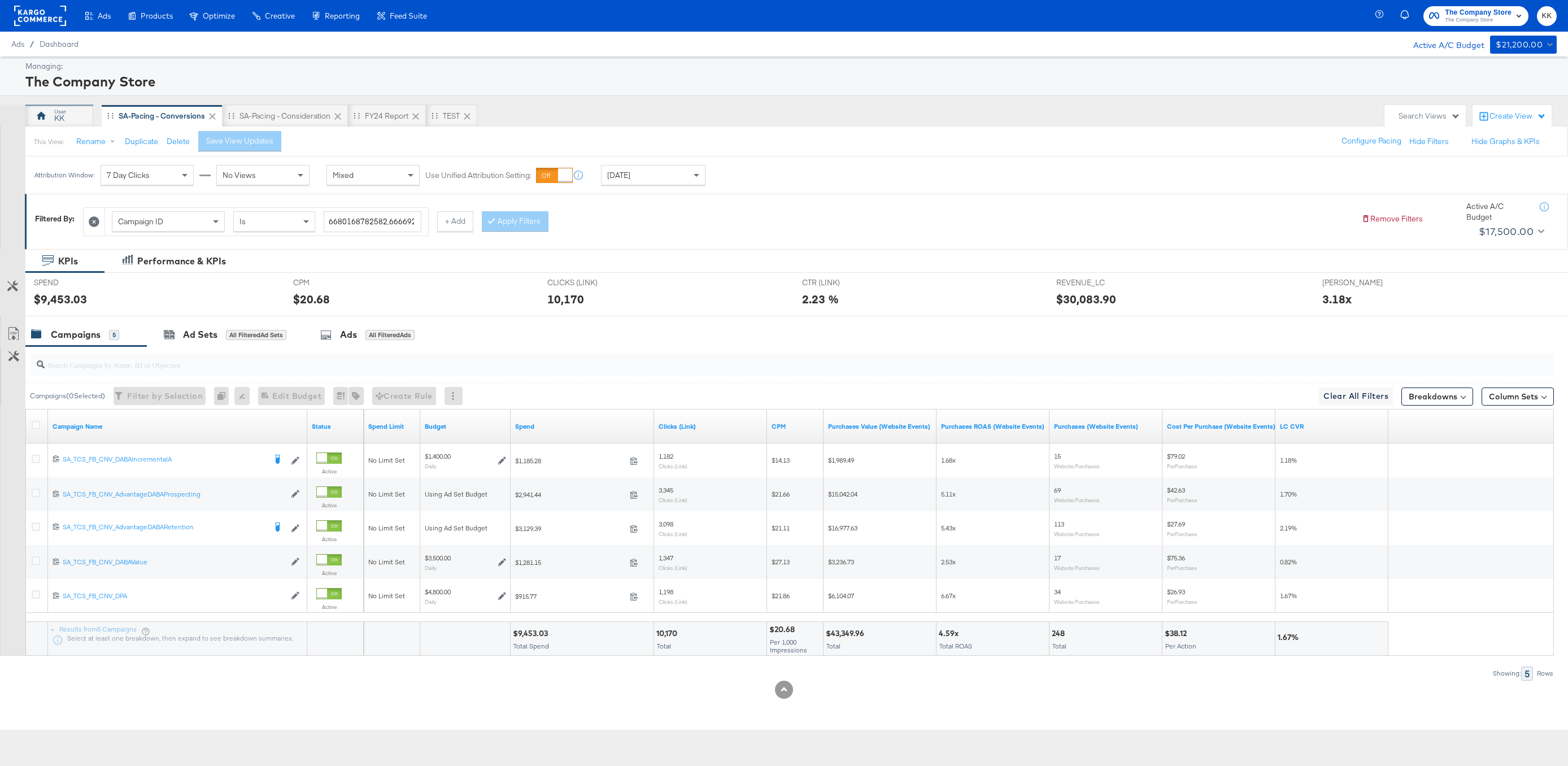
click at [60, 117] on div "KK" at bounding box center [59, 119] width 10 height 11
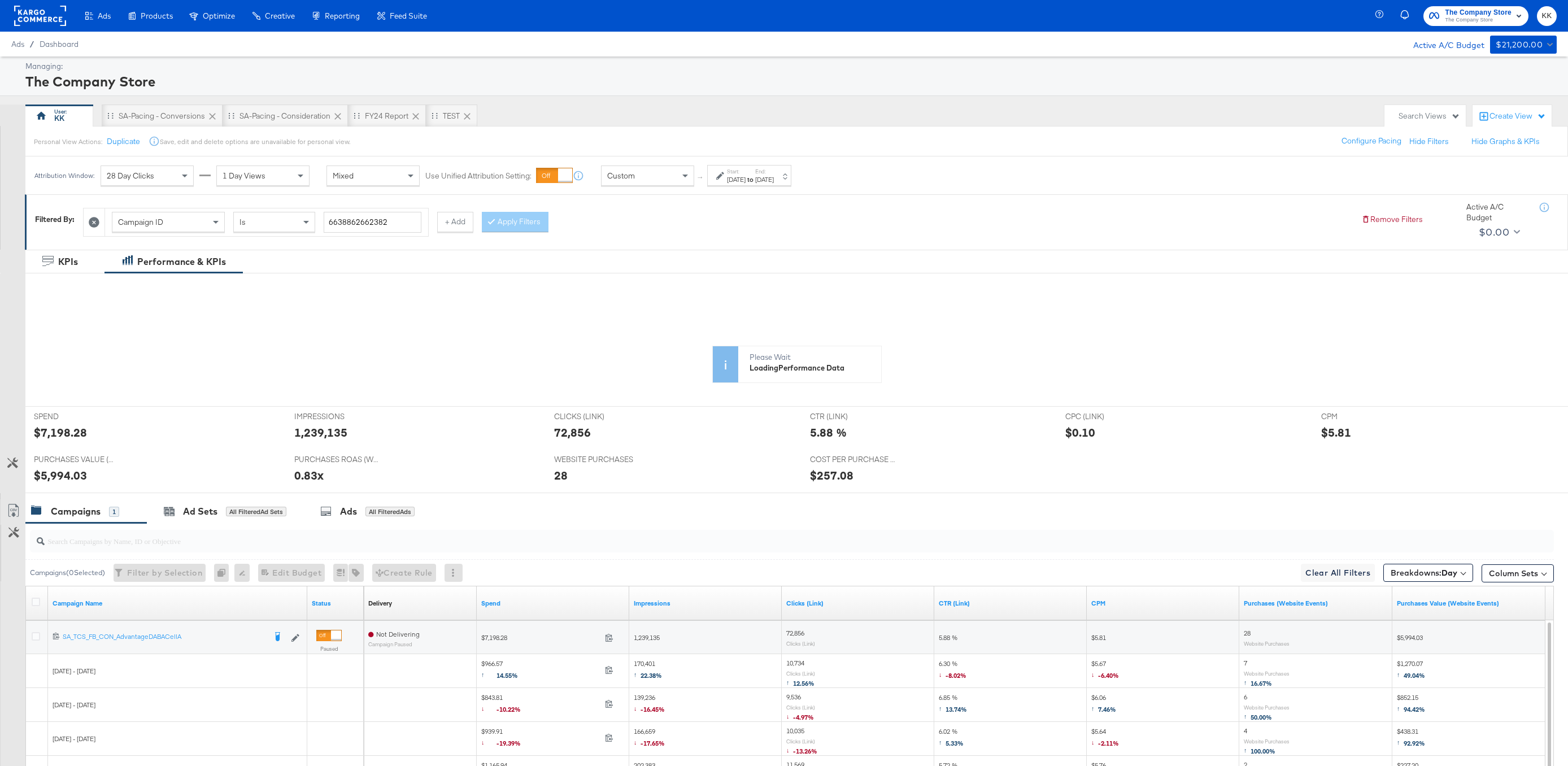
click at [612, 177] on span "Custom" at bounding box center [621, 175] width 27 height 10
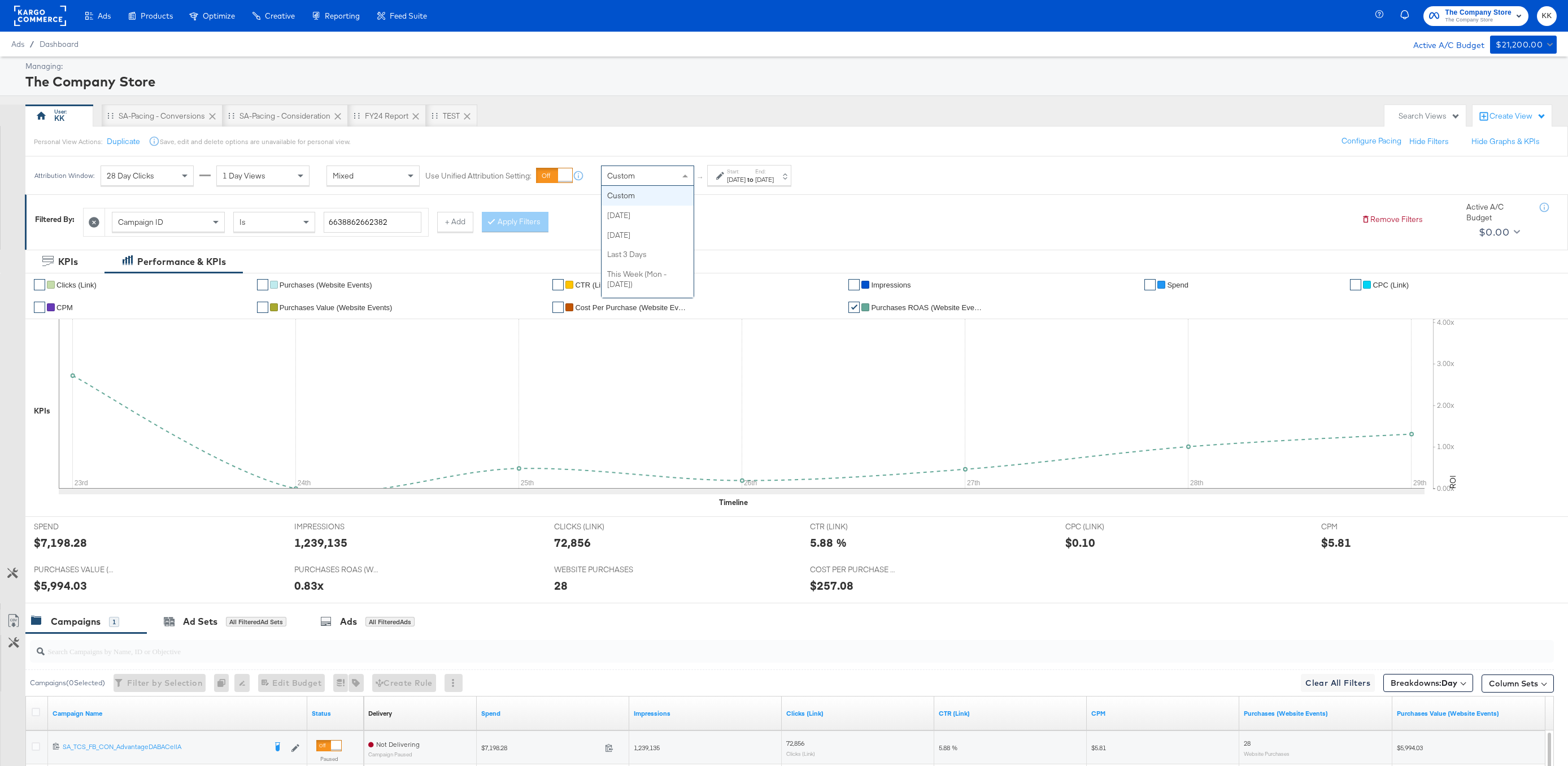
click at [612, 177] on span "Custom" at bounding box center [621, 175] width 27 height 10
click at [697, 153] on div "Personal View Actions: Duplicate Save, edit and delete options are unavailable …" at bounding box center [796, 141] width 1543 height 30
click at [668, 177] on div "Custom" at bounding box center [647, 176] width 92 height 19
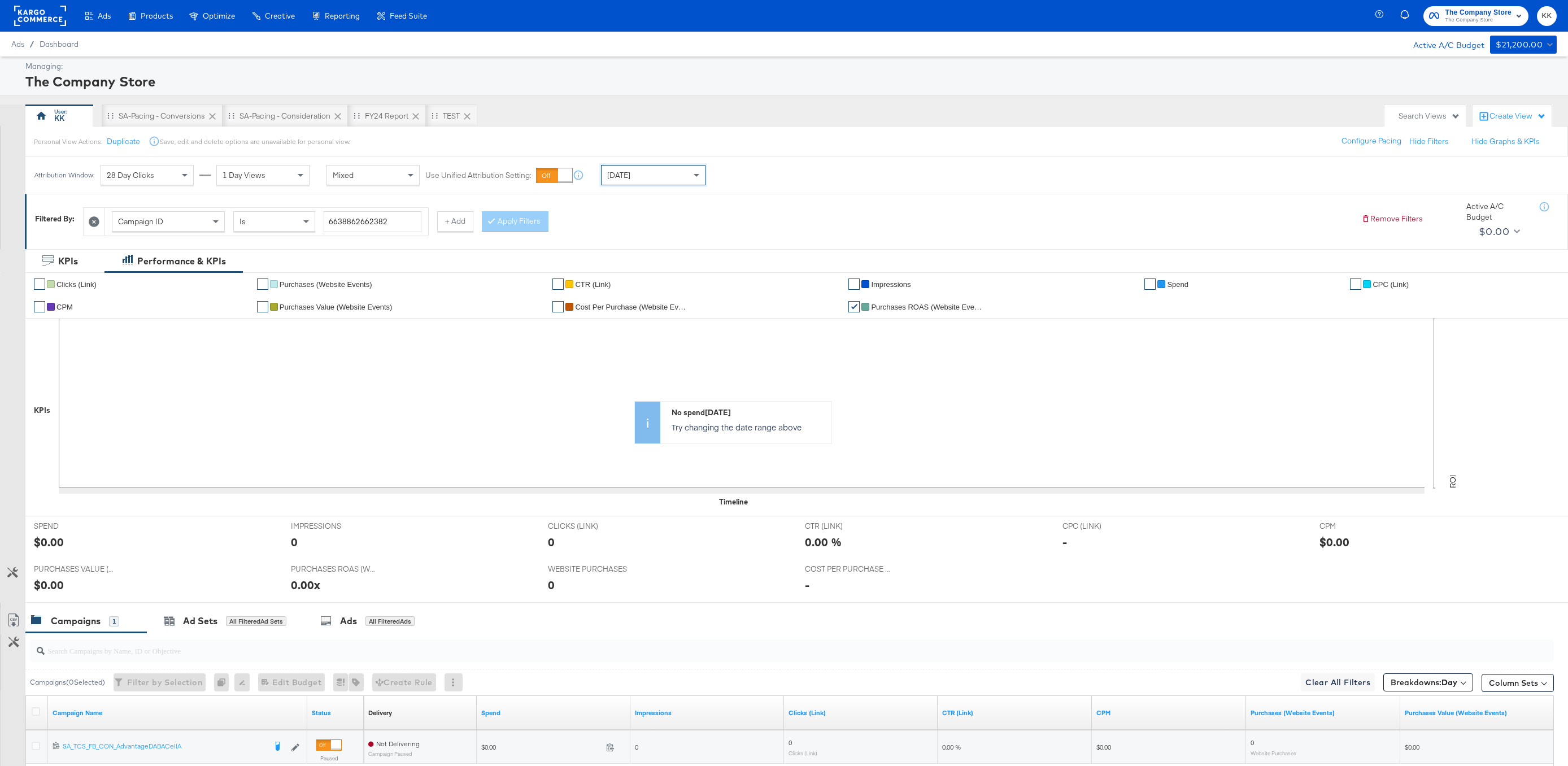
click at [98, 216] on div at bounding box center [94, 221] width 21 height 27
click at [96, 220] on icon at bounding box center [95, 222] width 11 height 11
